Goal: Find contact information: Obtain details needed to contact an individual or organization

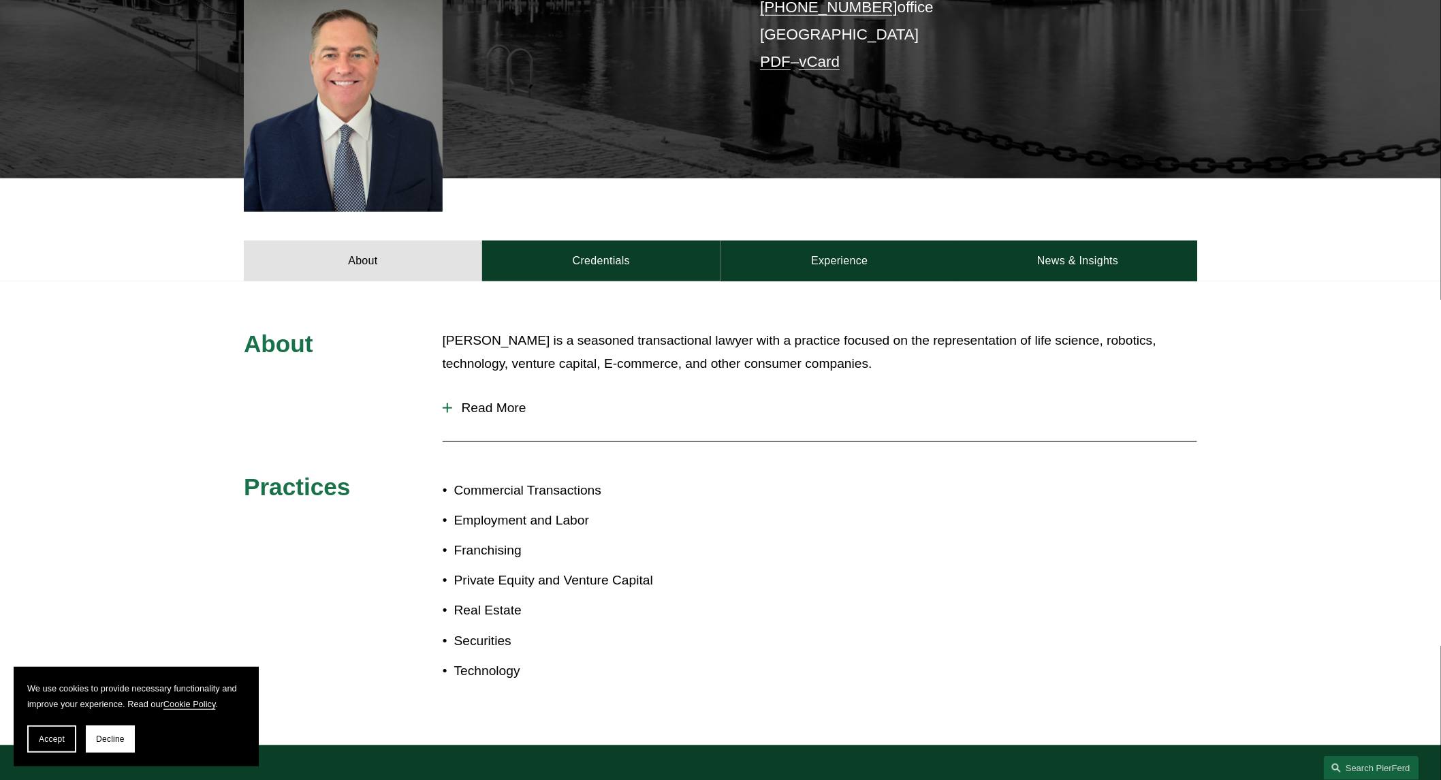
scroll to position [424, 0]
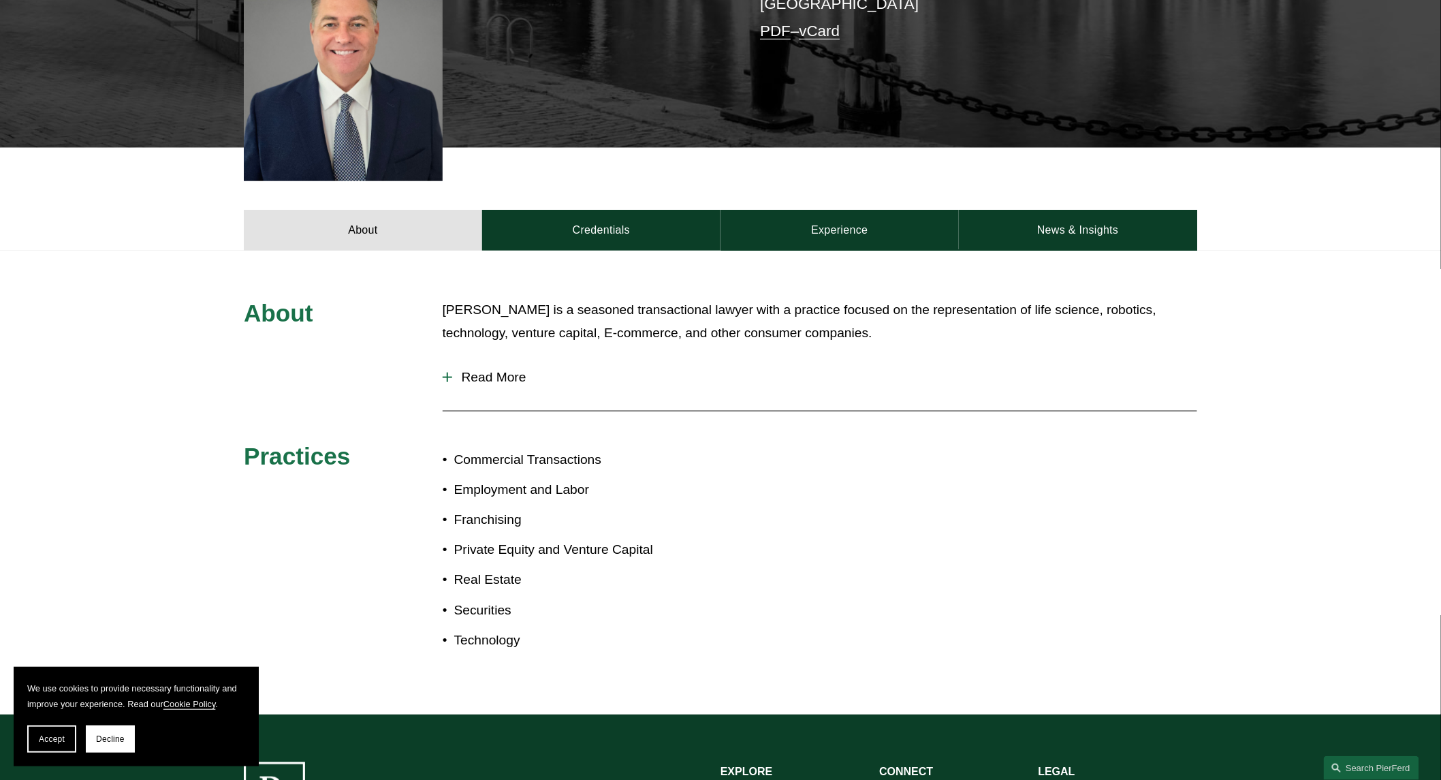
click at [448, 373] on div at bounding box center [448, 378] width 10 height 10
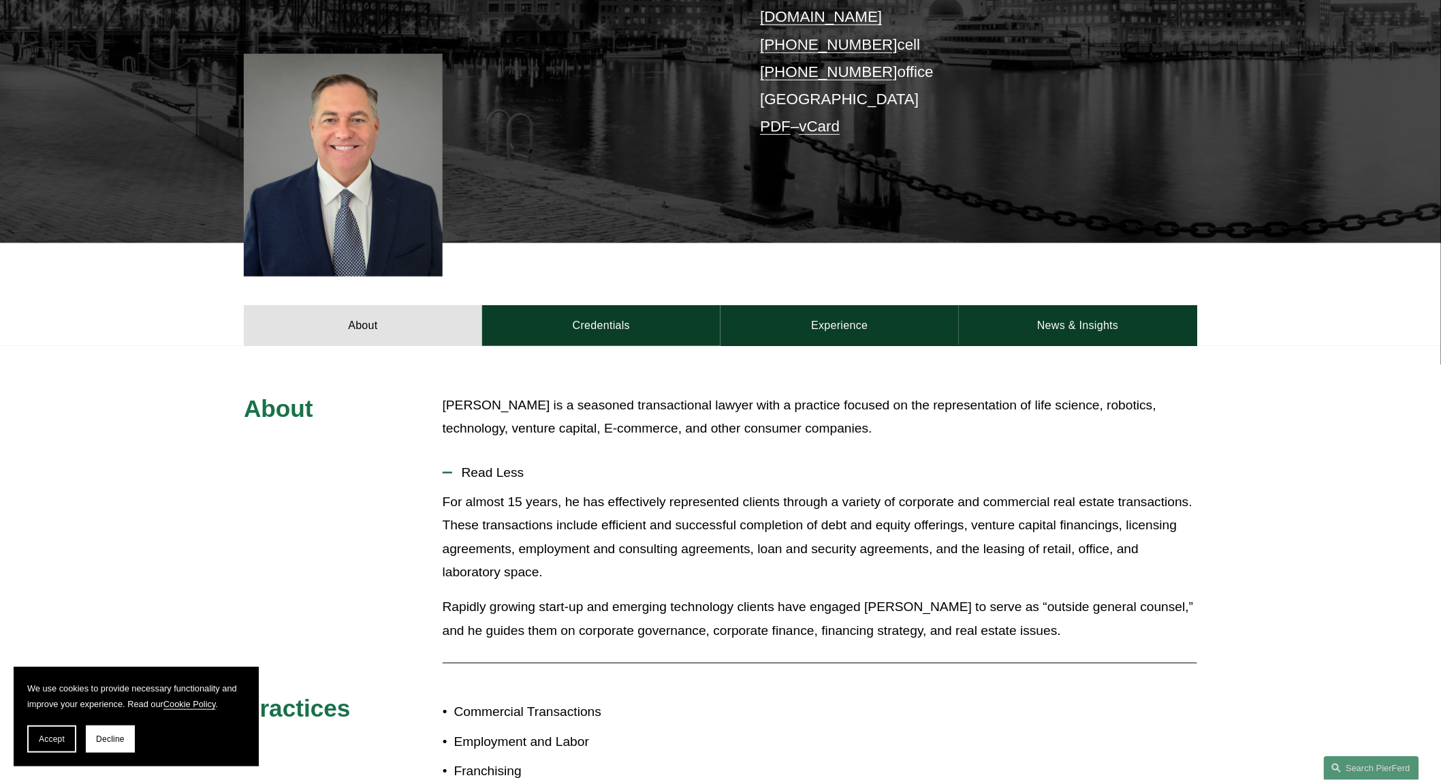
scroll to position [271, 0]
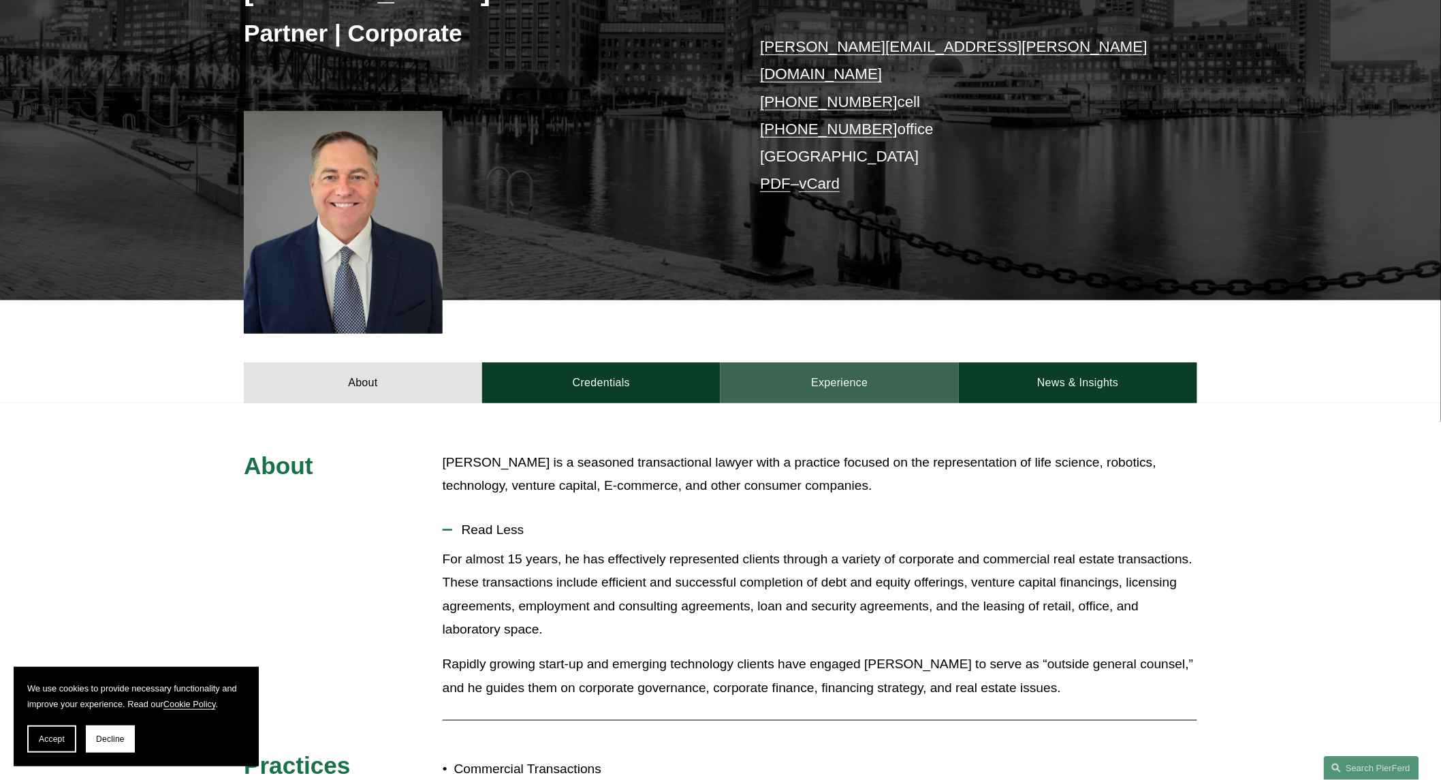
click at [826, 362] on link "Experience" at bounding box center [840, 382] width 238 height 41
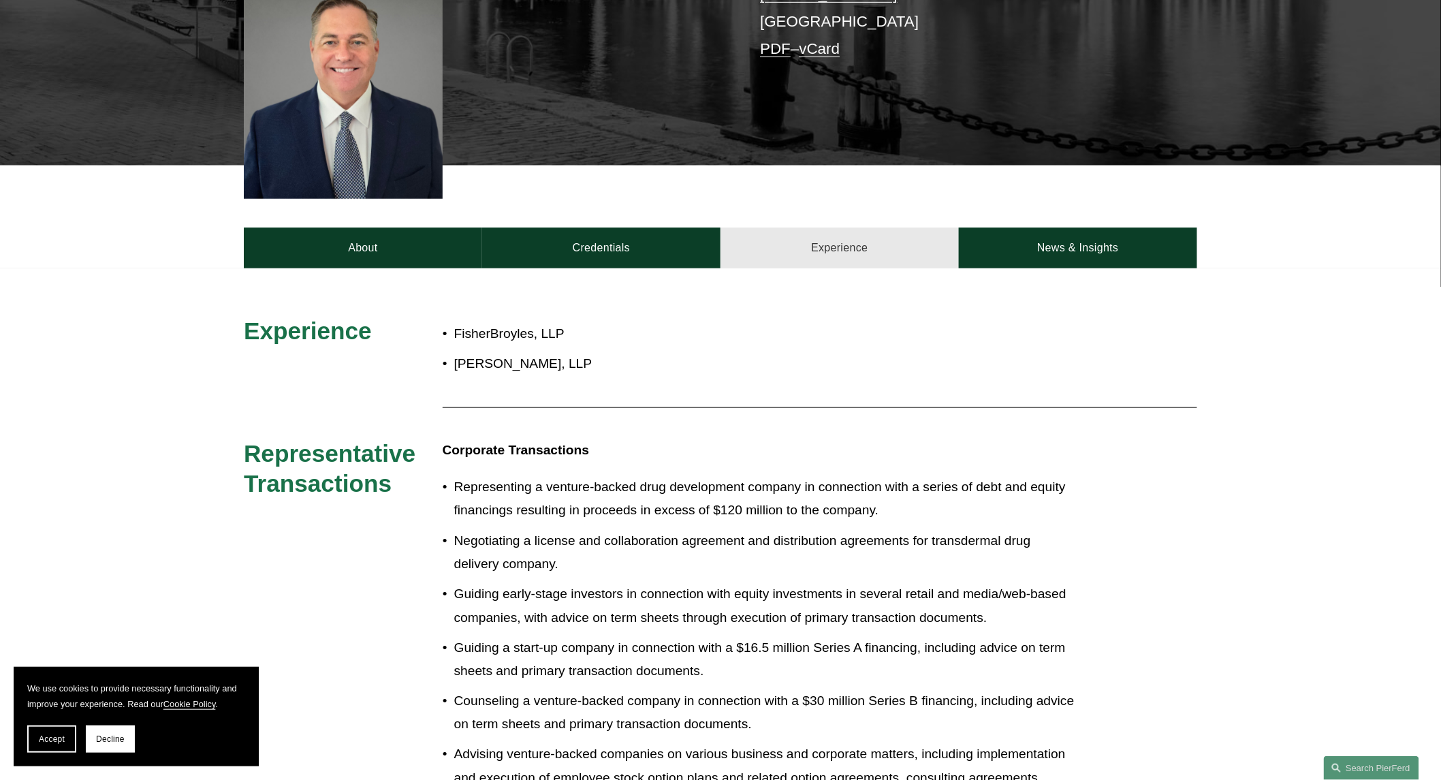
scroll to position [0, 0]
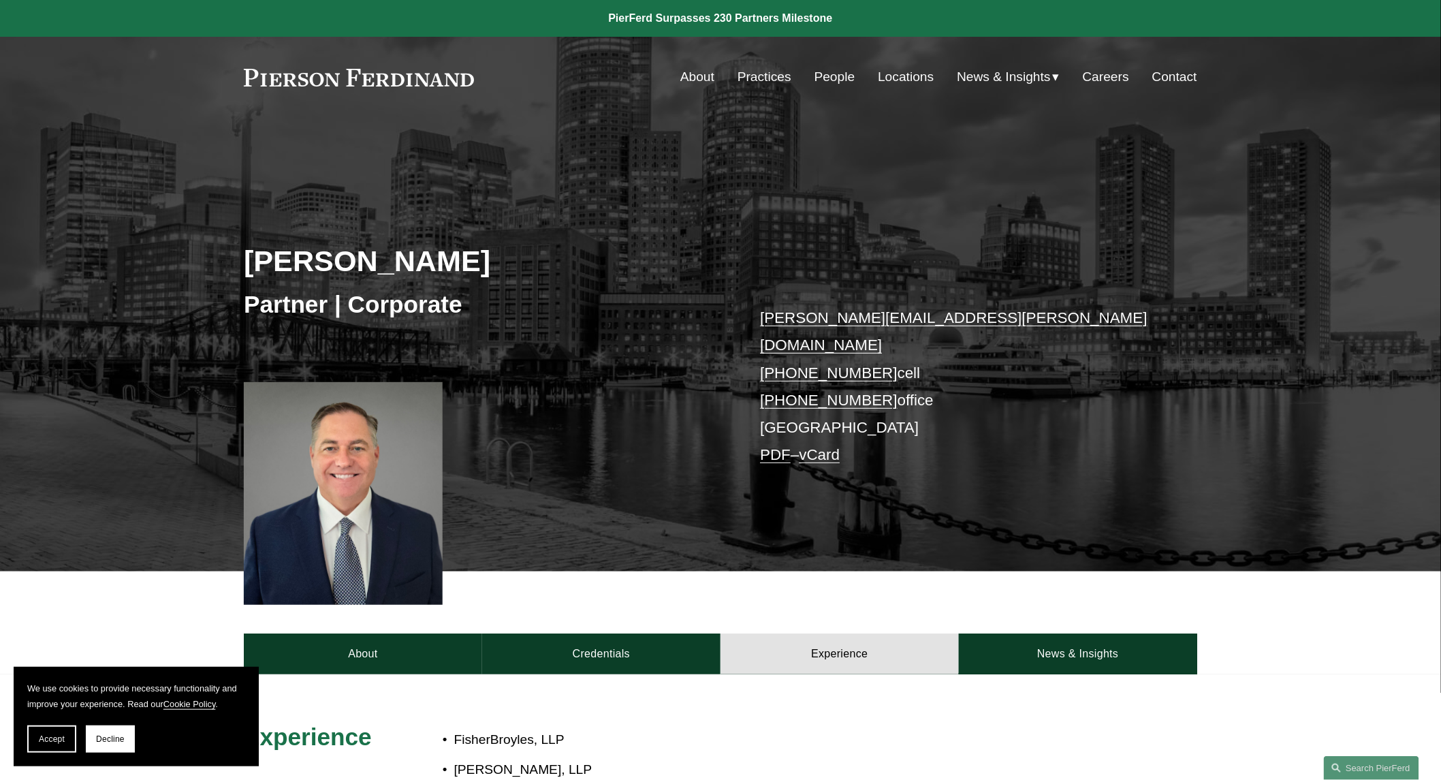
drag, startPoint x: 478, startPoint y: 77, endPoint x: 274, endPoint y: 78, distance: 203.6
click at [274, 78] on div "About Practices People Locations News & Insights News" at bounding box center [720, 77] width 953 height 26
drag, startPoint x: 938, startPoint y: 318, endPoint x: 759, endPoint y: 324, distance: 179.9
click at [759, 324] on div "[PERSON_NAME] Partner | Corporate [PERSON_NAME][EMAIL_ADDRESS][PERSON_NAME][DOM…" at bounding box center [720, 366] width 1441 height 411
copy link "[PERSON_NAME][EMAIL_ADDRESS][PERSON_NAME][DOMAIN_NAME]"
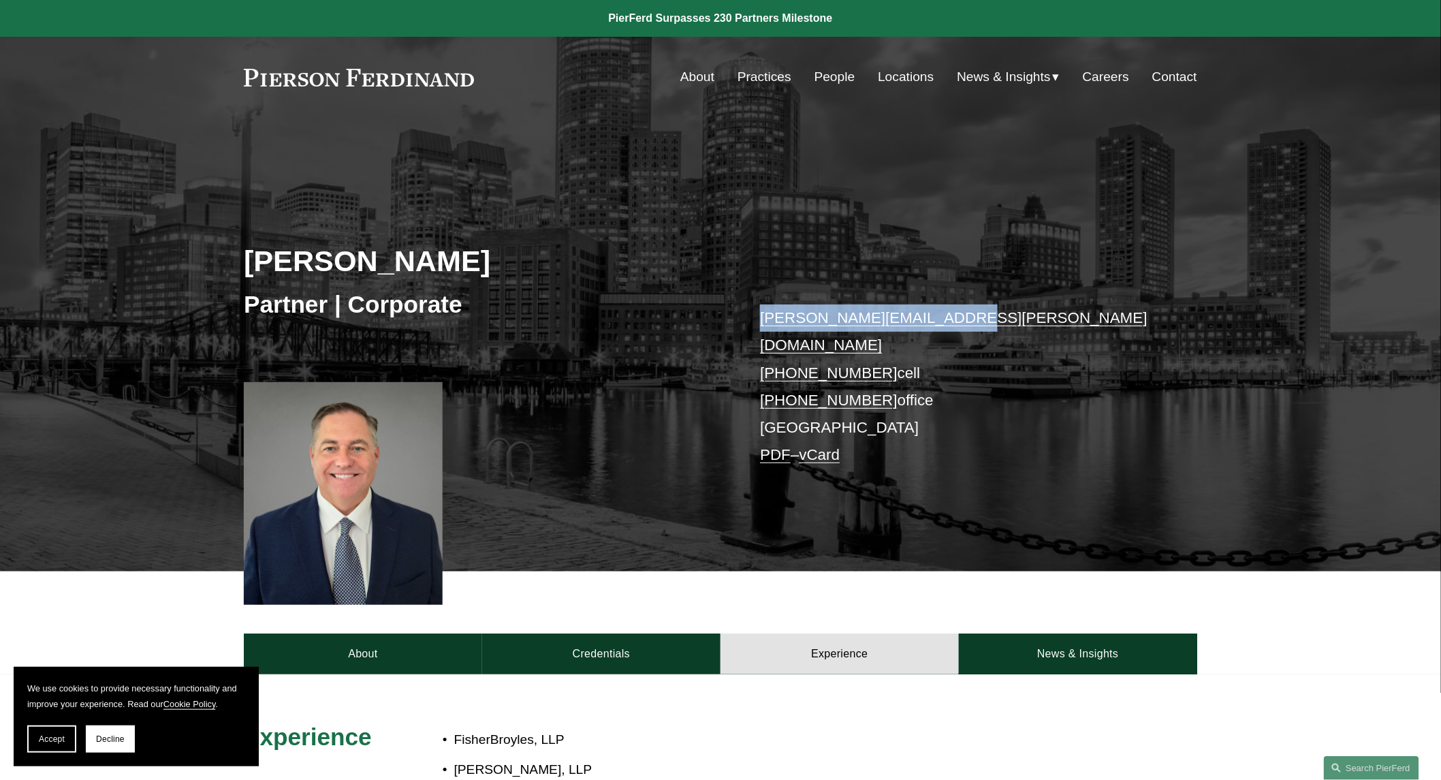
click at [702, 82] on link "About" at bounding box center [697, 77] width 34 height 26
